Goal: Task Accomplishment & Management: Manage account settings

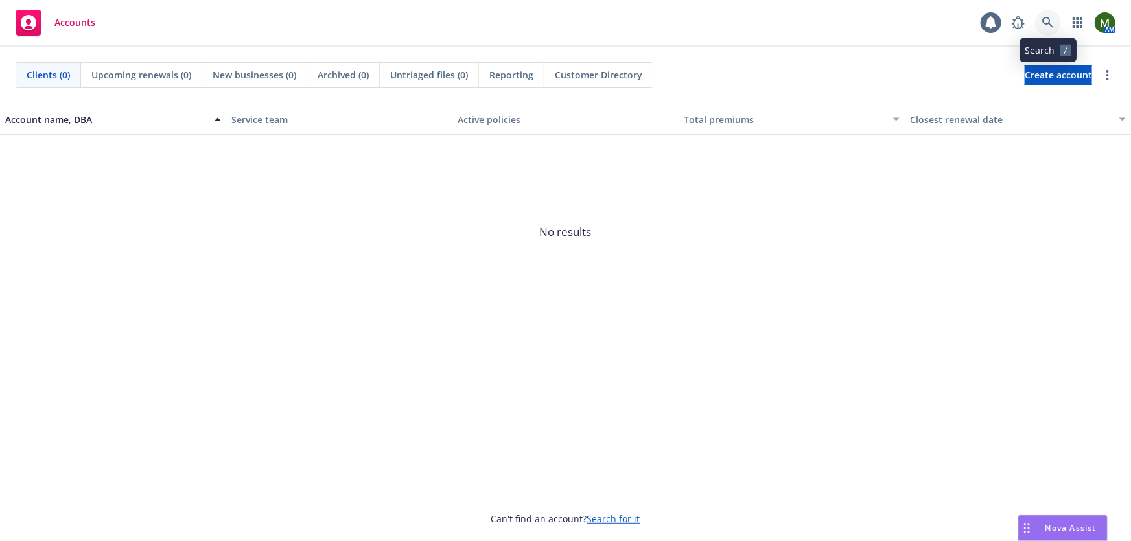
click at [1046, 23] on icon at bounding box center [1047, 22] width 11 height 11
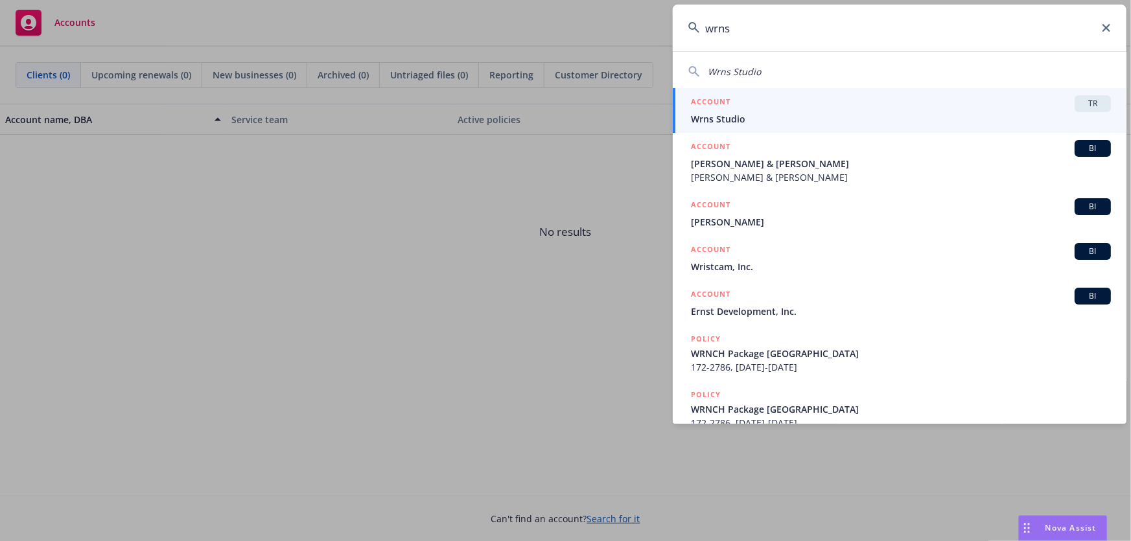
type input "wrns"
click at [836, 118] on span "Wrns Studio" at bounding box center [901, 119] width 420 height 14
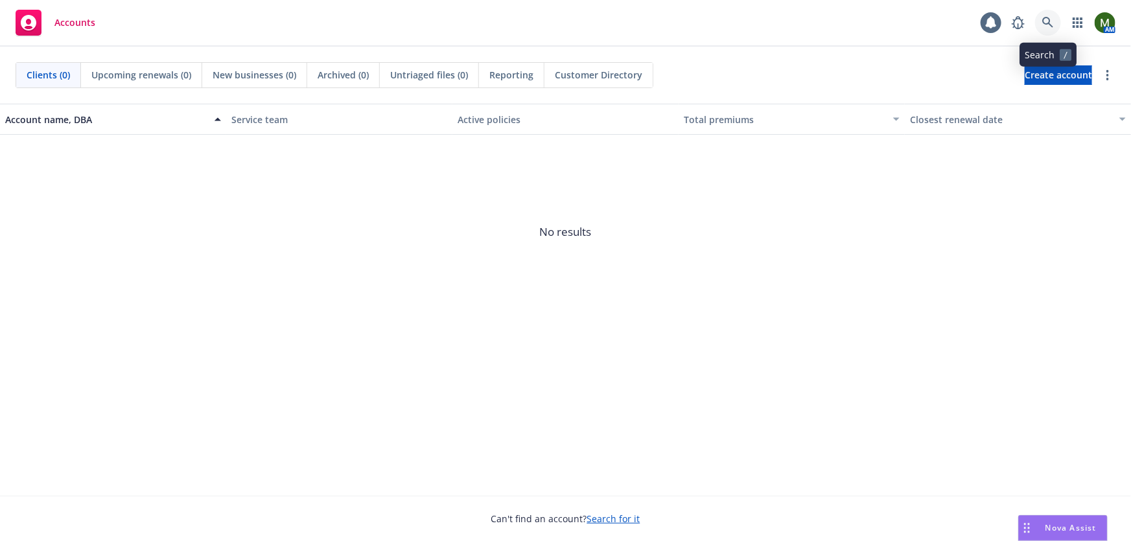
click at [1049, 23] on icon at bounding box center [1047, 22] width 11 height 11
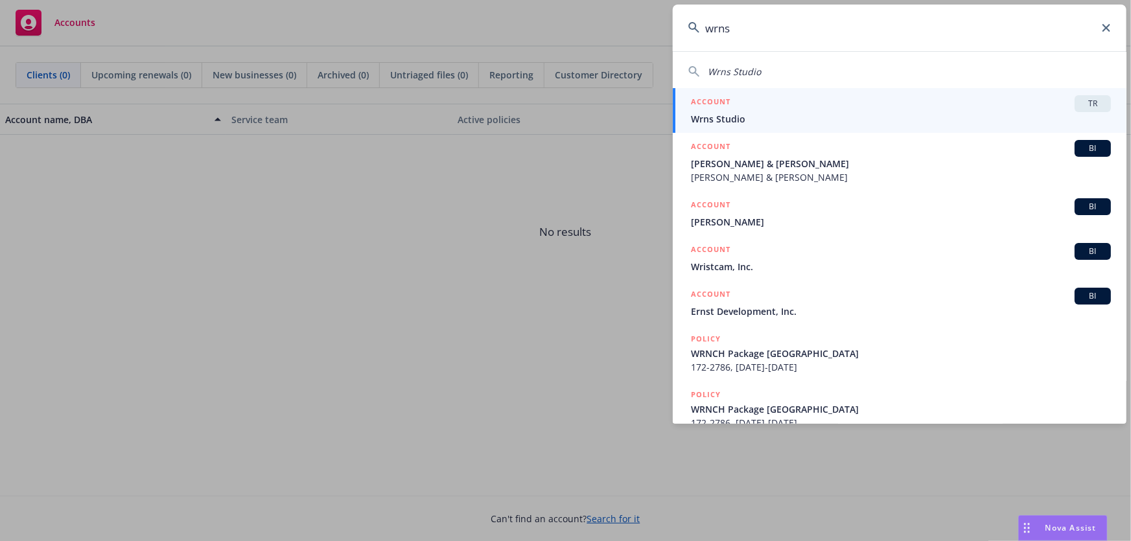
type input "wrns"
click at [778, 107] on div "ACCOUNT TR" at bounding box center [901, 103] width 420 height 17
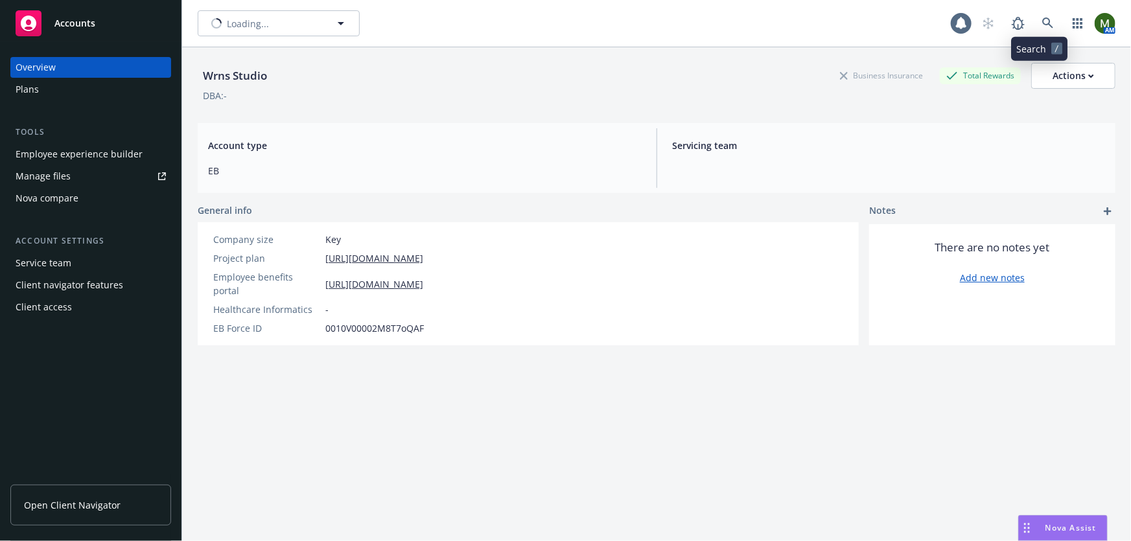
click at [1045, 25] on icon at bounding box center [1048, 24] width 12 height 12
click at [80, 87] on div "Plans" at bounding box center [91, 89] width 150 height 21
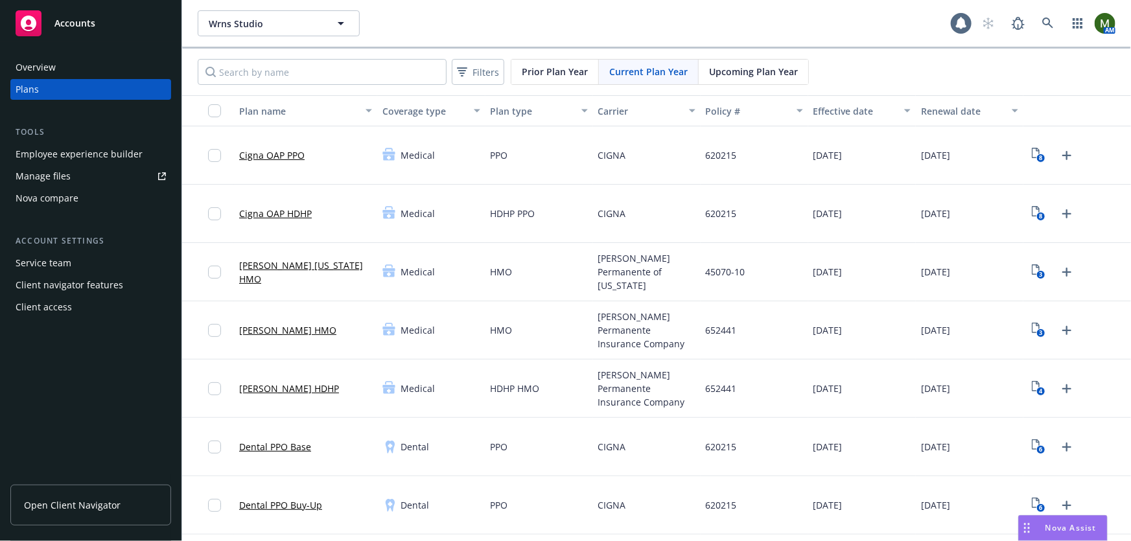
click at [121, 156] on div "Employee experience builder" at bounding box center [79, 154] width 127 height 21
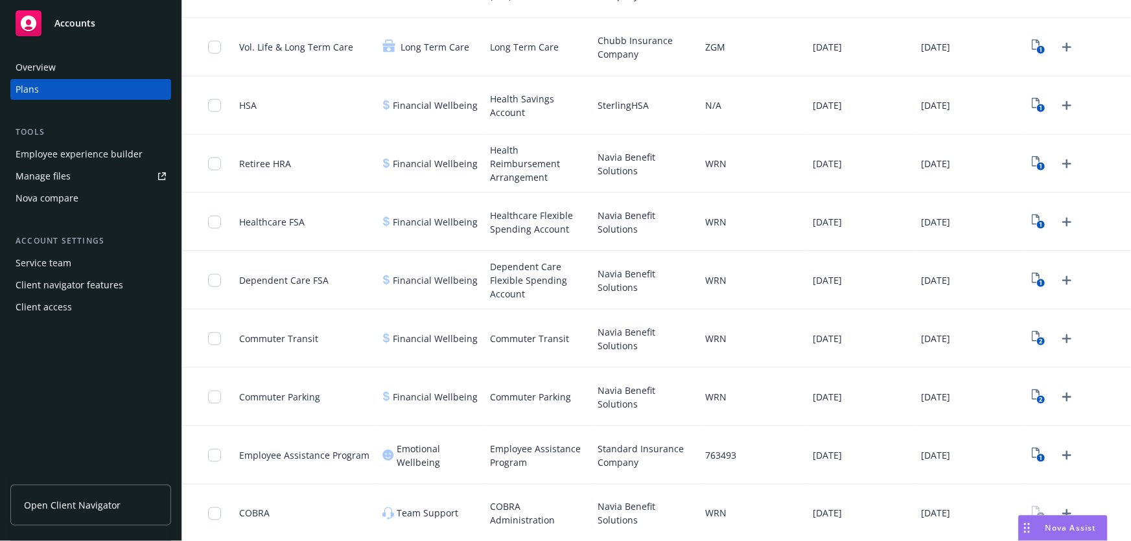
scroll to position [751, 0]
click at [1037, 457] on rect "View Plan Documents" at bounding box center [1041, 457] width 8 height 8
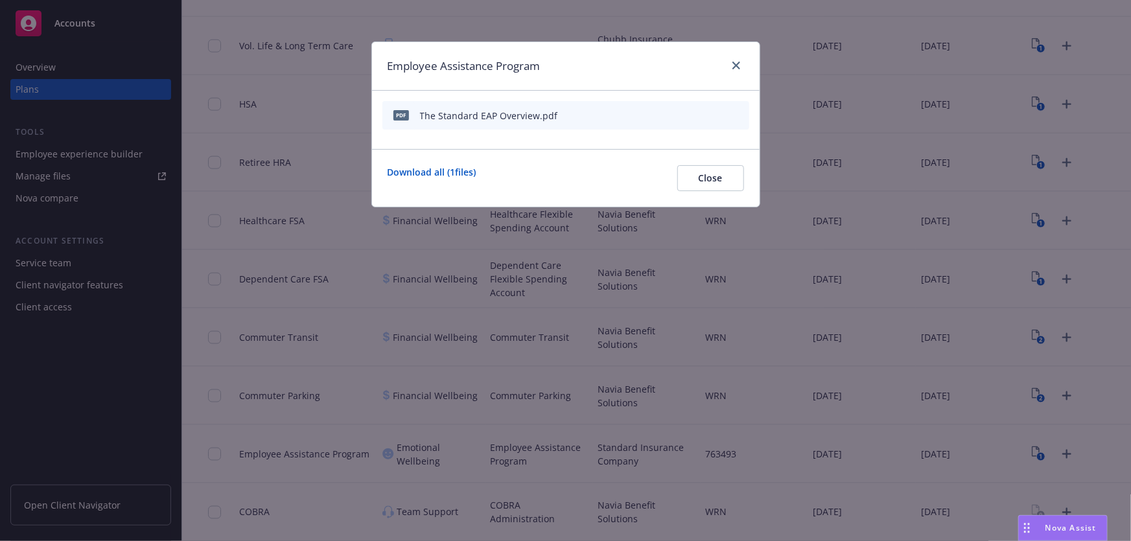
click at [688, 117] on div at bounding box center [708, 116] width 71 height 14
click at [693, 115] on icon "download file" at bounding box center [695, 115] width 10 height 10
drag, startPoint x: 734, startPoint y: 62, endPoint x: 759, endPoint y: 81, distance: 31.4
click at [734, 62] on icon "close" at bounding box center [736, 66] width 8 height 8
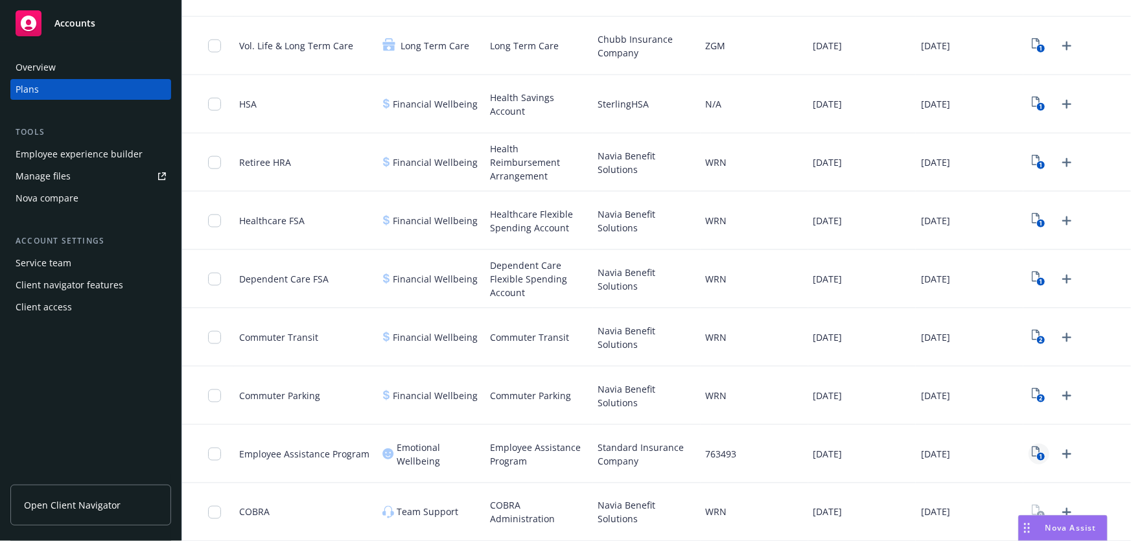
click at [1040, 454] on text "1" at bounding box center [1041, 457] width 3 height 8
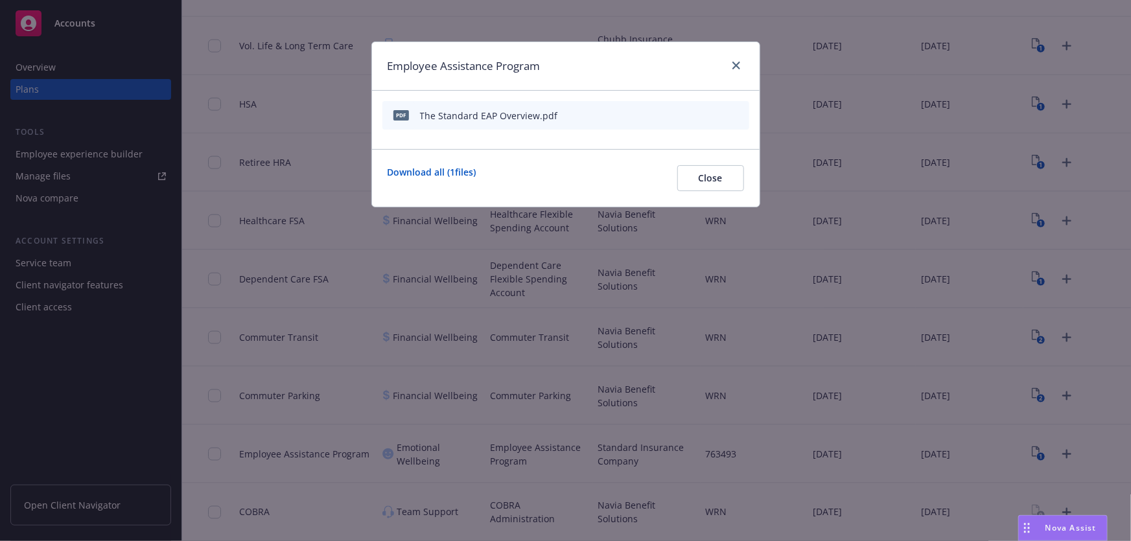
click at [737, 114] on icon "archive file" at bounding box center [737, 115] width 9 height 10
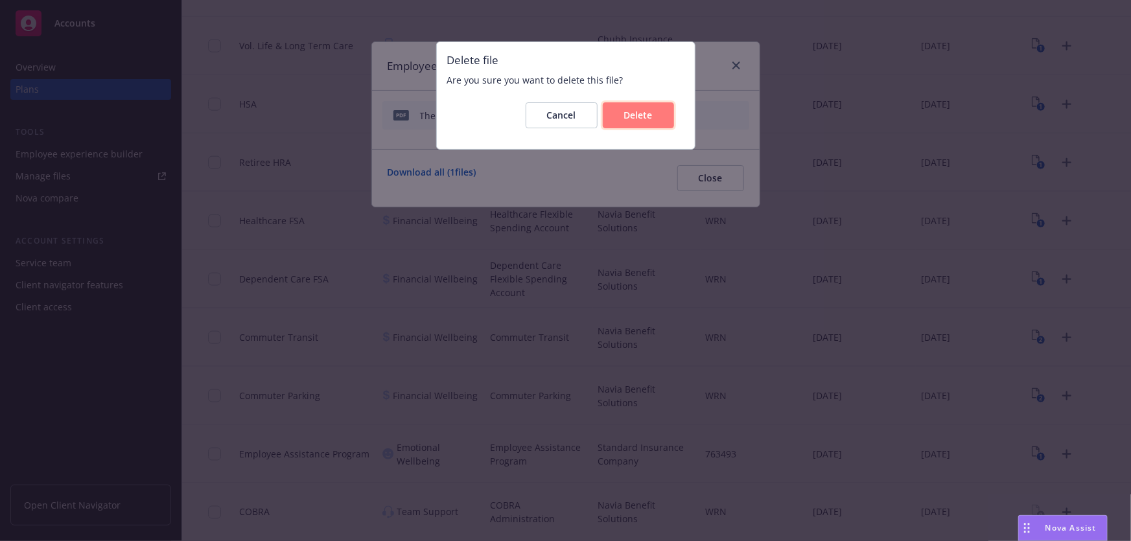
click at [662, 117] on button "Delete" at bounding box center [638, 115] width 71 height 26
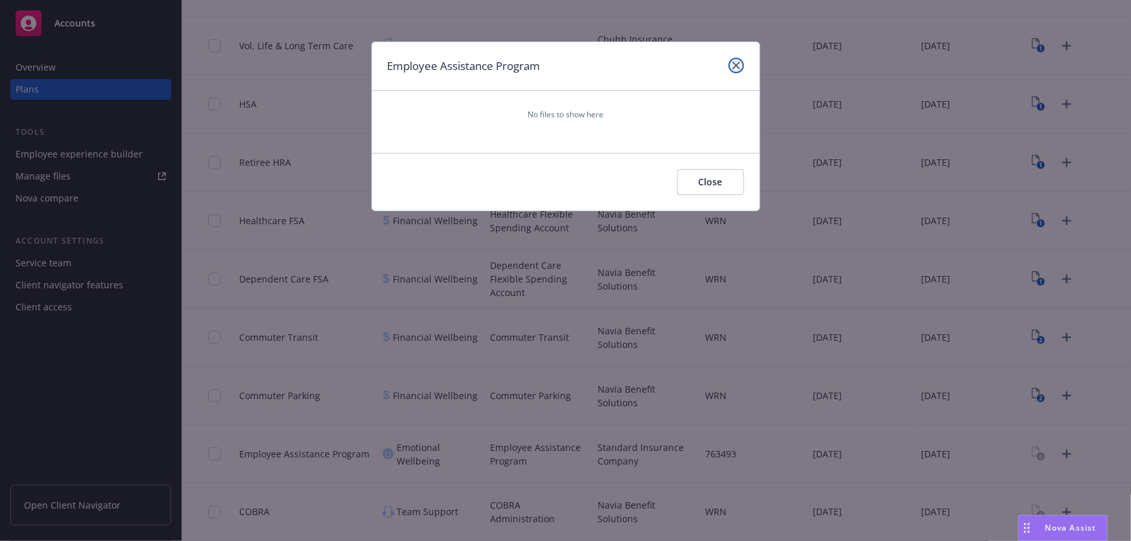
click at [737, 68] on icon "close" at bounding box center [736, 66] width 8 height 8
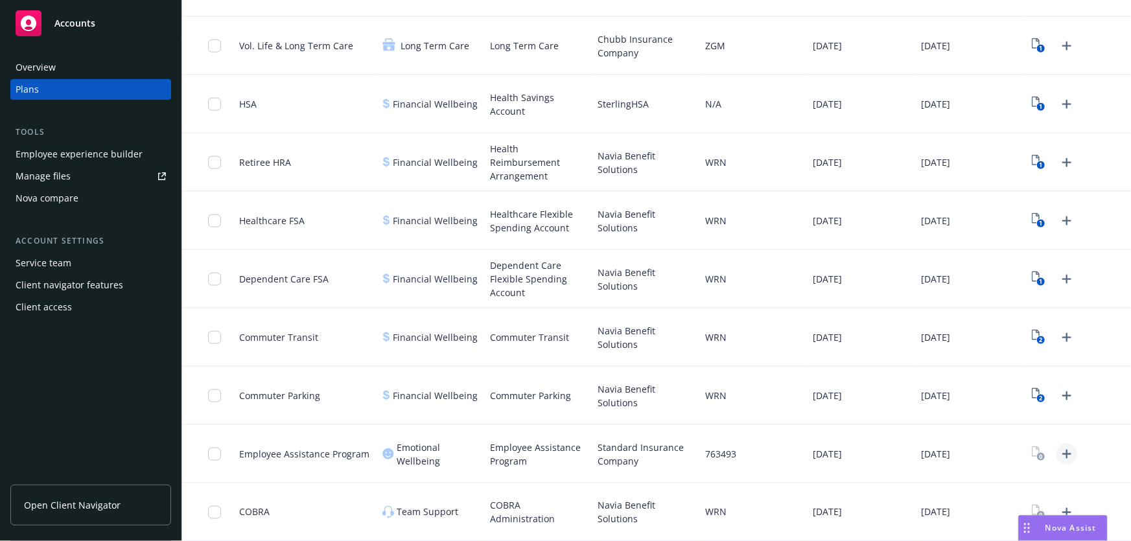
click at [1059, 450] on icon "Upload Plan Documents" at bounding box center [1067, 455] width 16 height 16
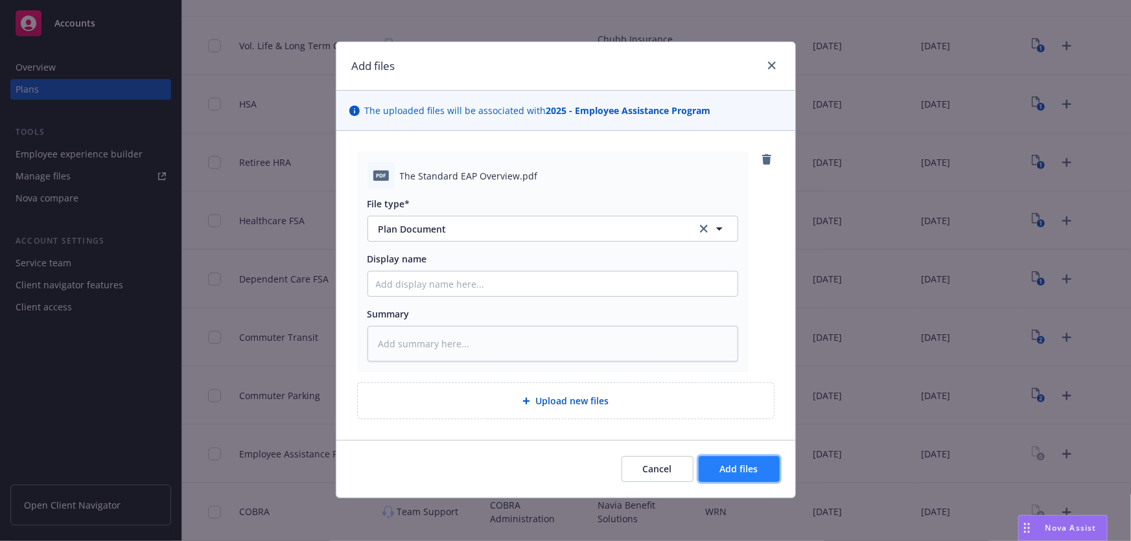
click at [732, 465] on span "Add files" at bounding box center [739, 469] width 38 height 12
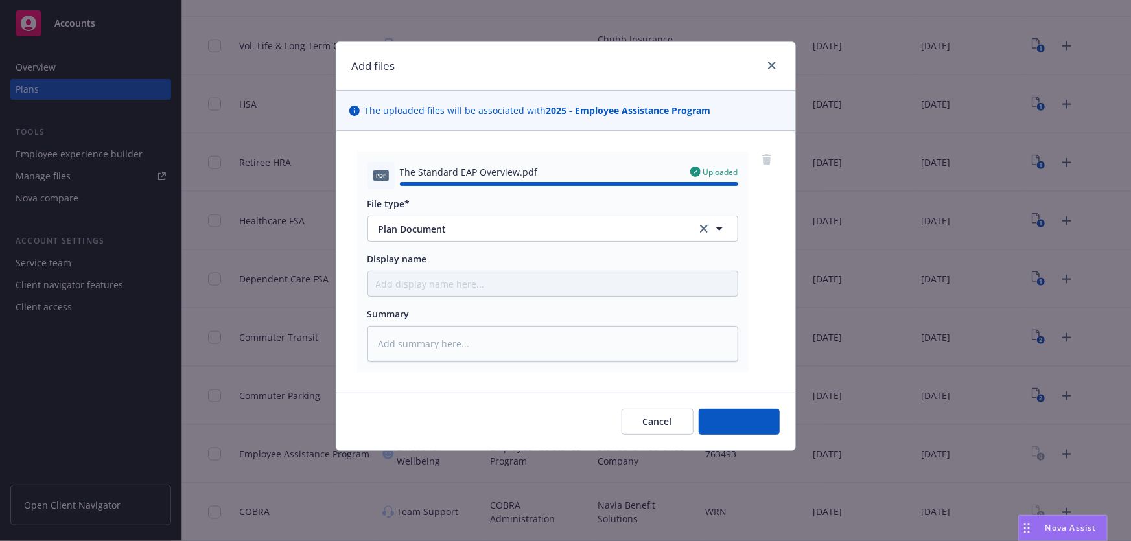
type textarea "x"
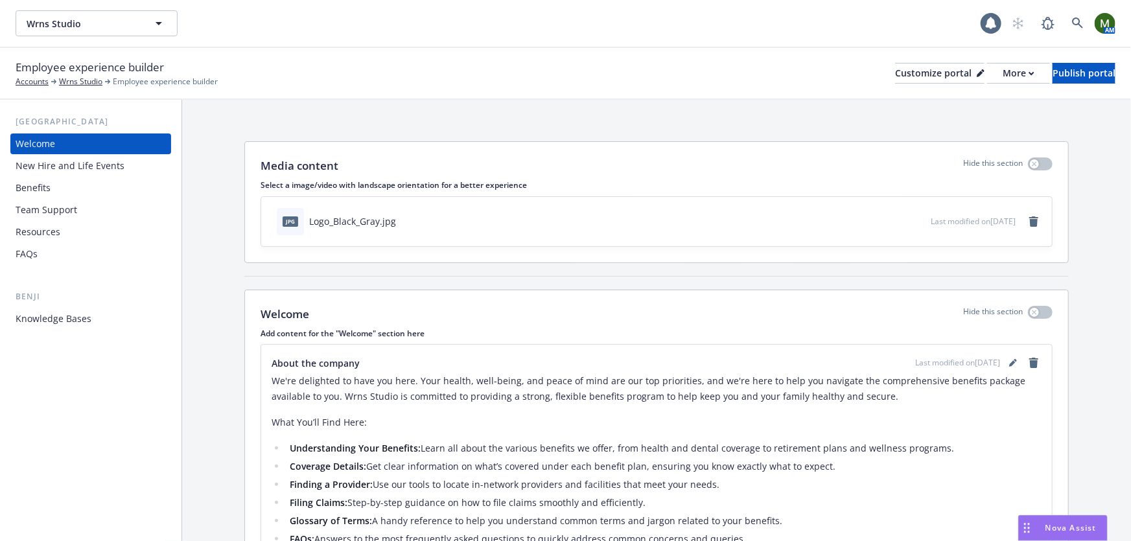
click at [56, 186] on div "Benefits" at bounding box center [91, 188] width 150 height 21
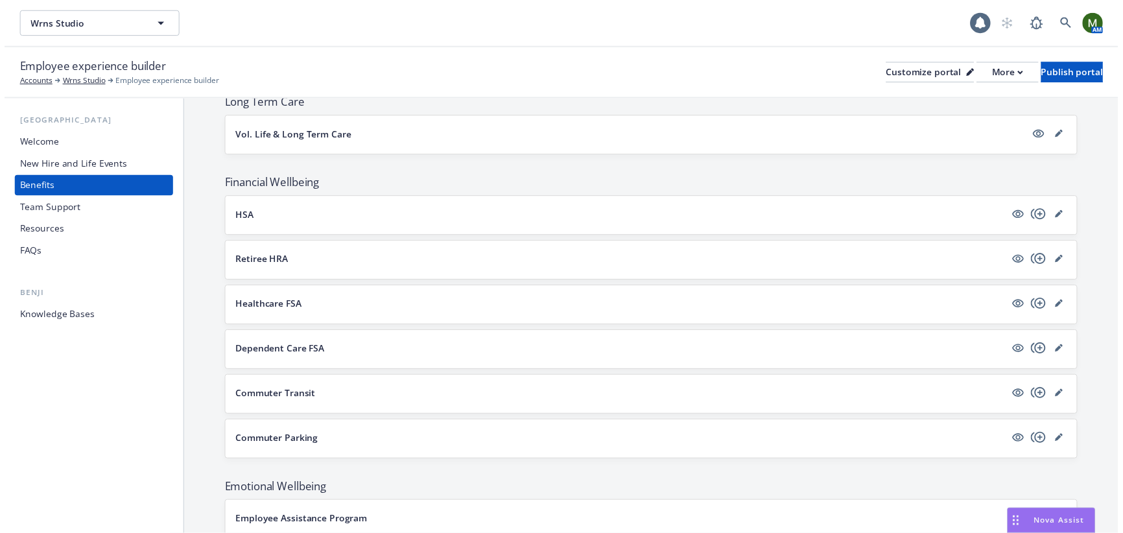
scroll to position [852, 0]
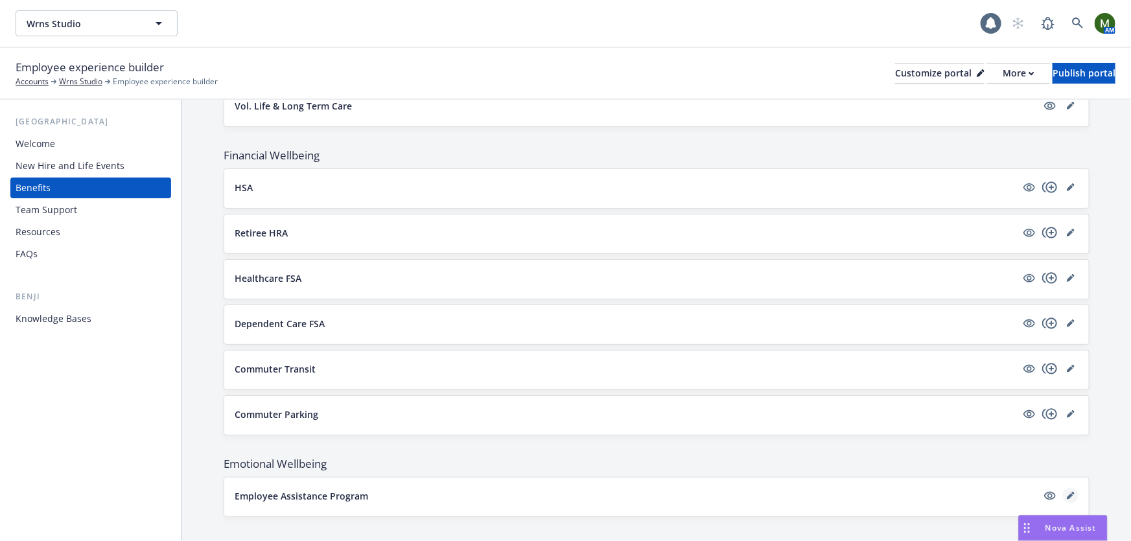
click at [1067, 492] on icon "editPencil" at bounding box center [1071, 496] width 8 height 8
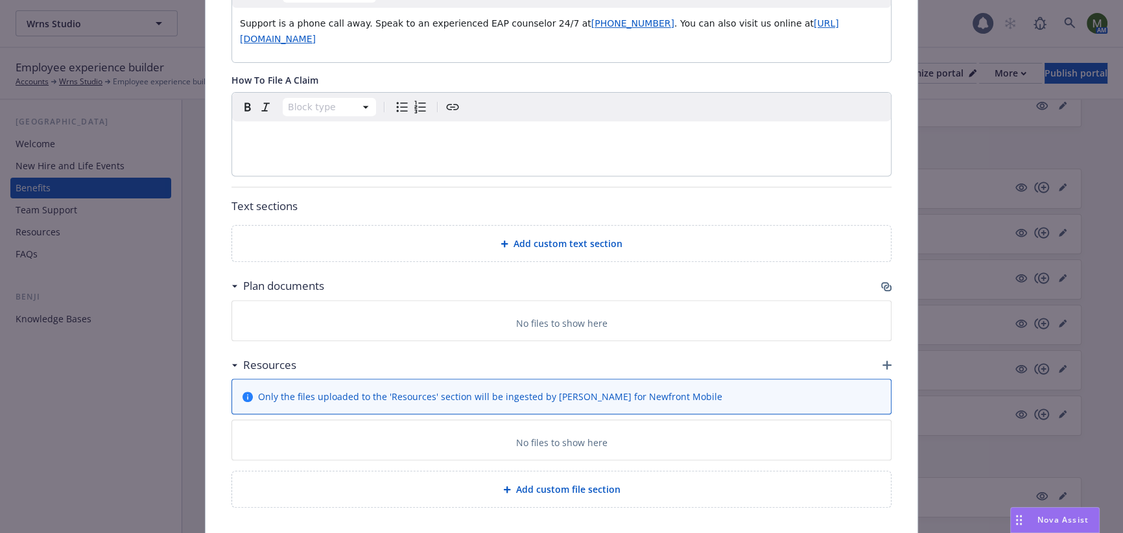
scroll to position [668, 0]
click at [881, 286] on icon "button" at bounding box center [886, 285] width 10 height 10
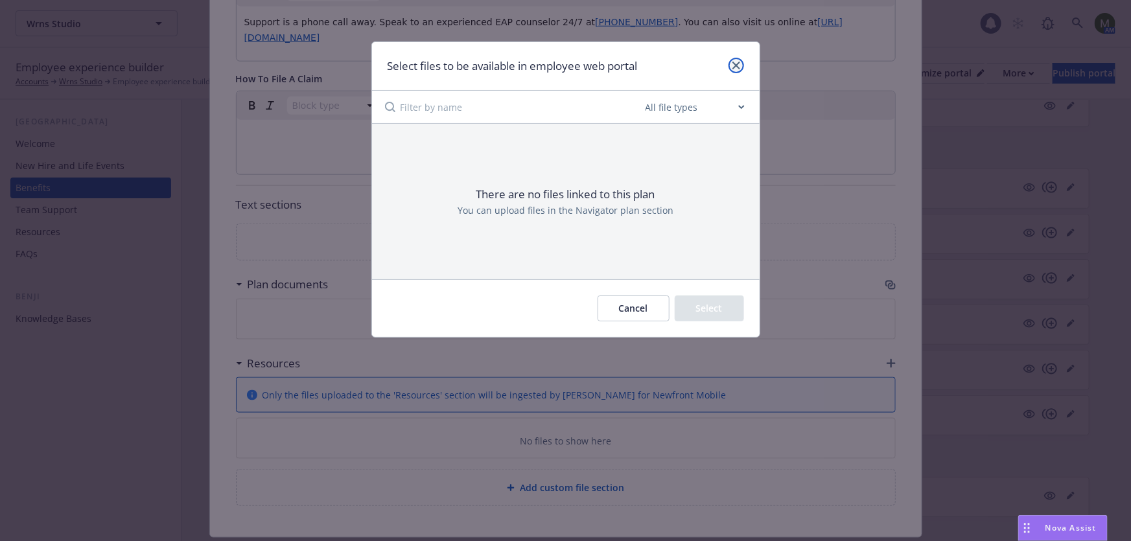
click at [736, 68] on icon "close" at bounding box center [736, 66] width 8 height 8
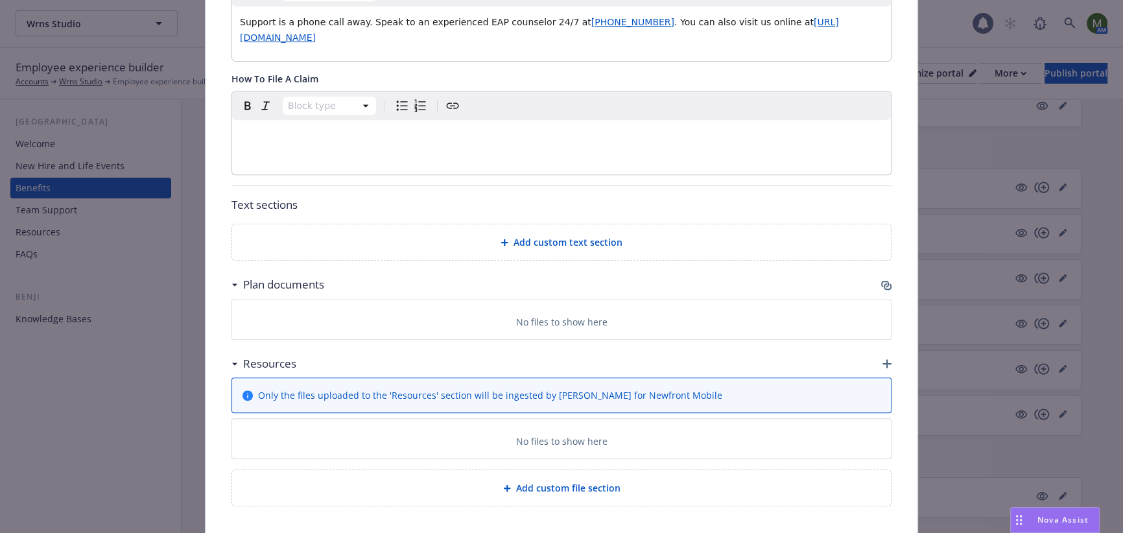
click at [883, 286] on icon "button" at bounding box center [887, 286] width 8 height 6
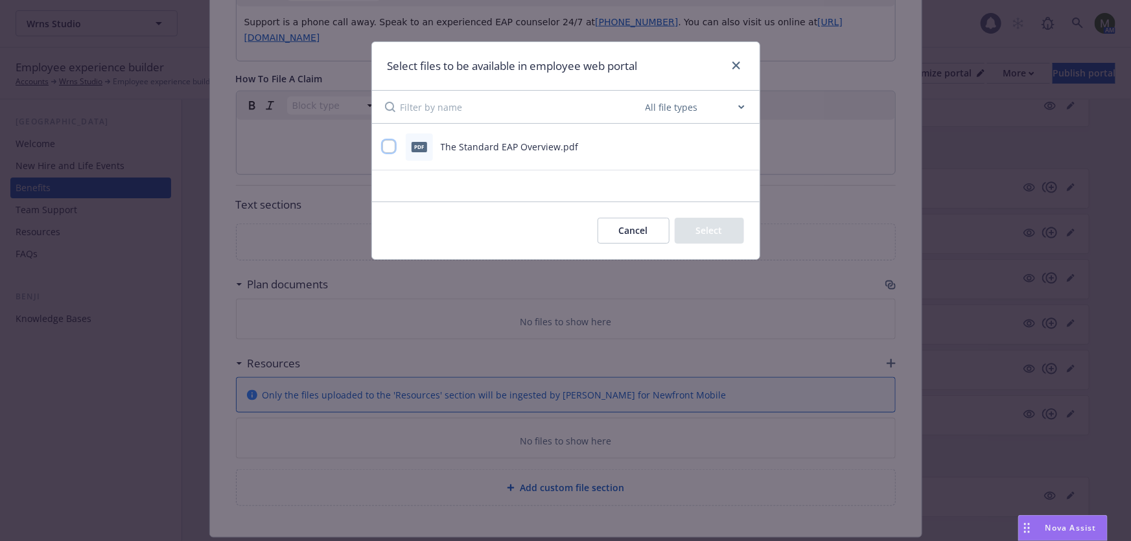
click at [383, 146] on input "checkbox" at bounding box center [388, 146] width 13 height 13
checkbox input "true"
click at [710, 227] on button "Select 1 file" at bounding box center [697, 231] width 93 height 26
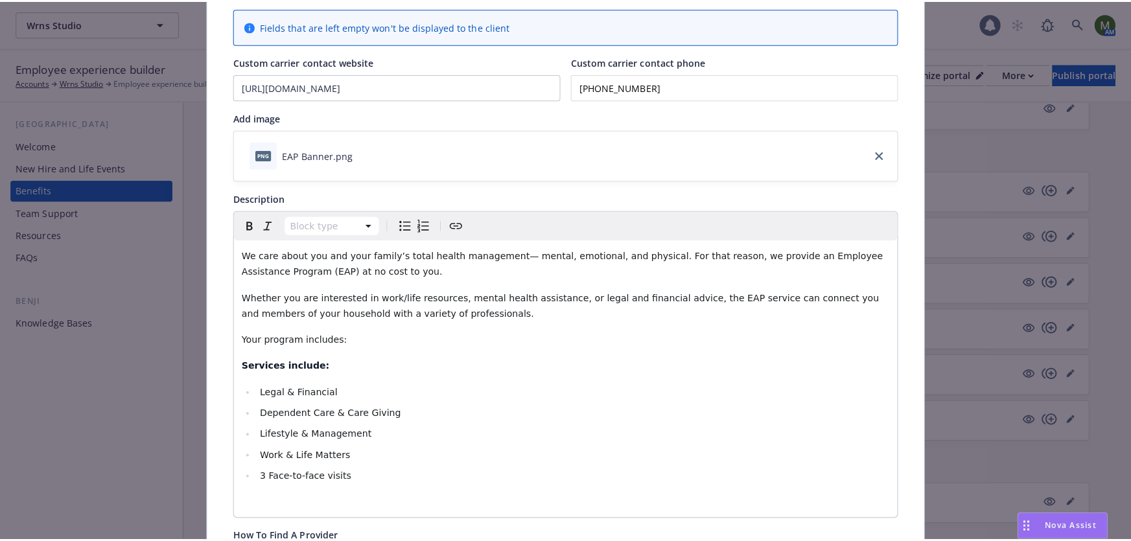
scroll to position [0, 0]
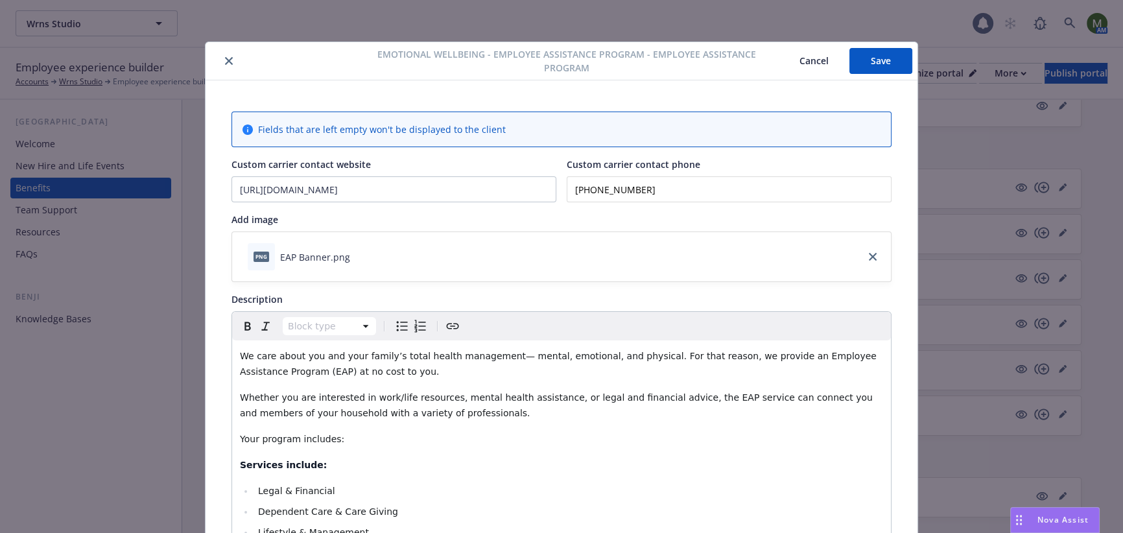
click at [221, 64] on button "close" at bounding box center [229, 61] width 16 height 16
